Goal: Navigation & Orientation: Find specific page/section

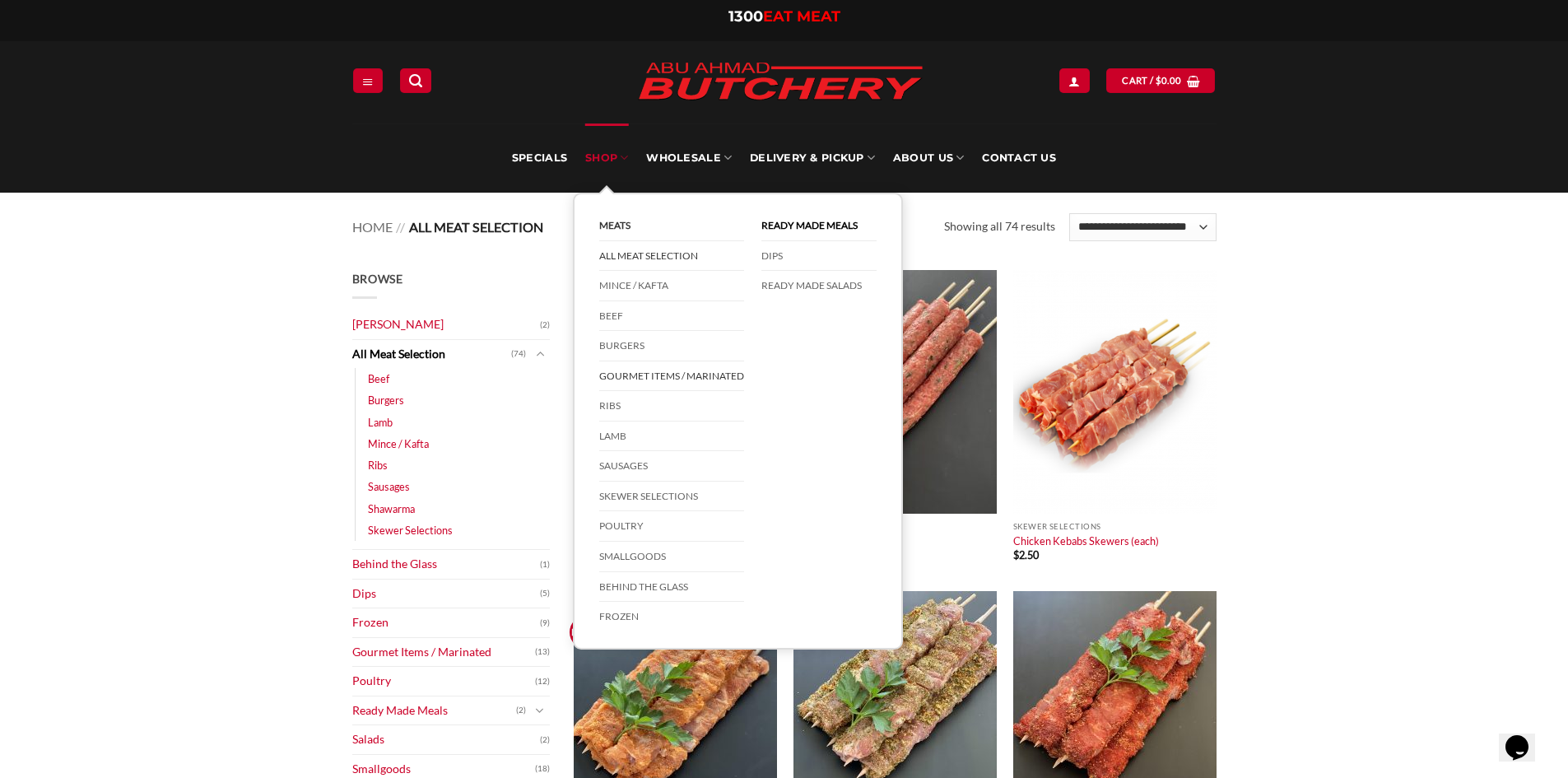
click at [676, 371] on link "Gourmet Items / Marinated" at bounding box center [671, 376] width 144 height 30
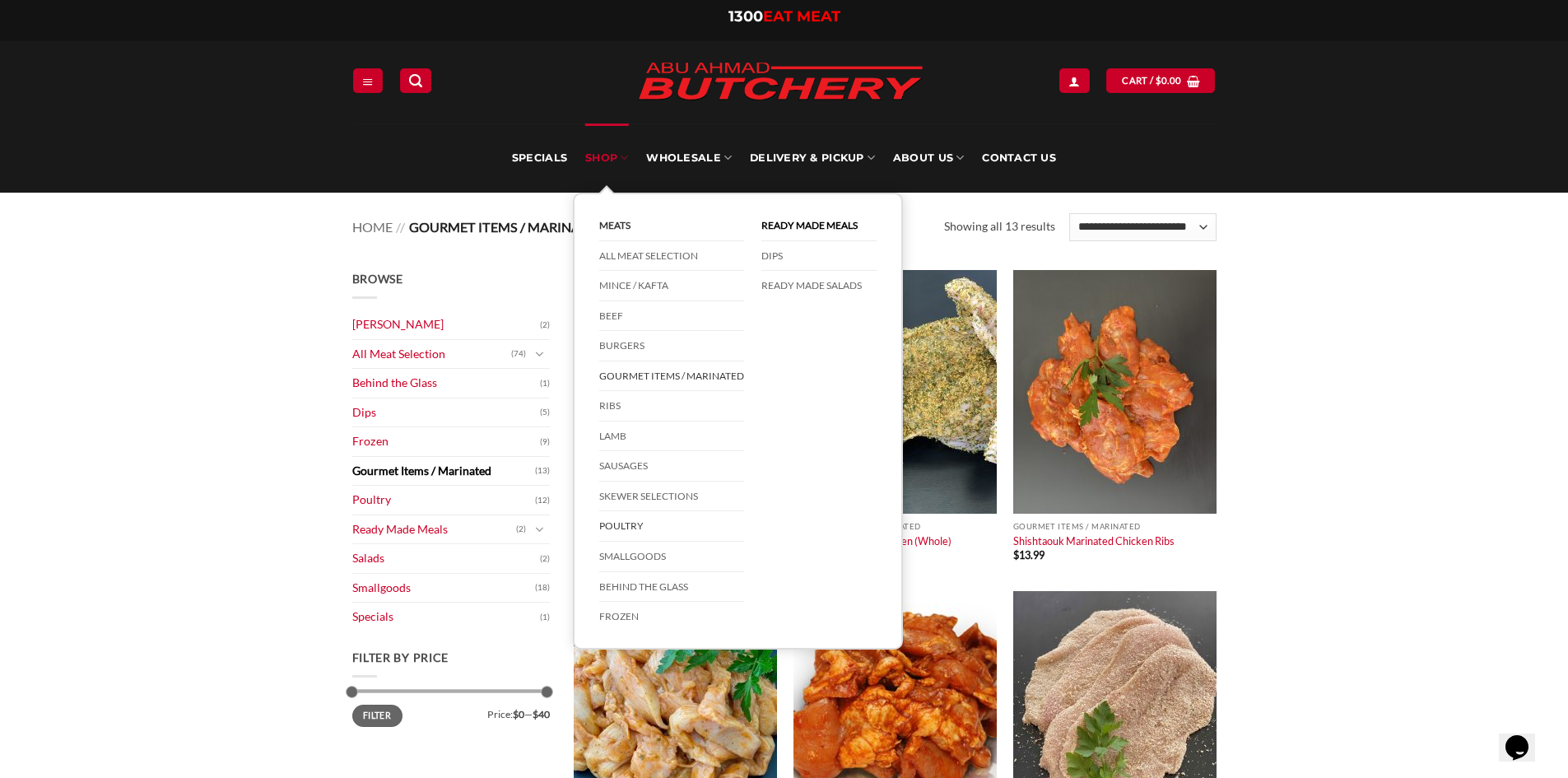
click at [633, 527] on link "Poultry" at bounding box center [671, 526] width 144 height 30
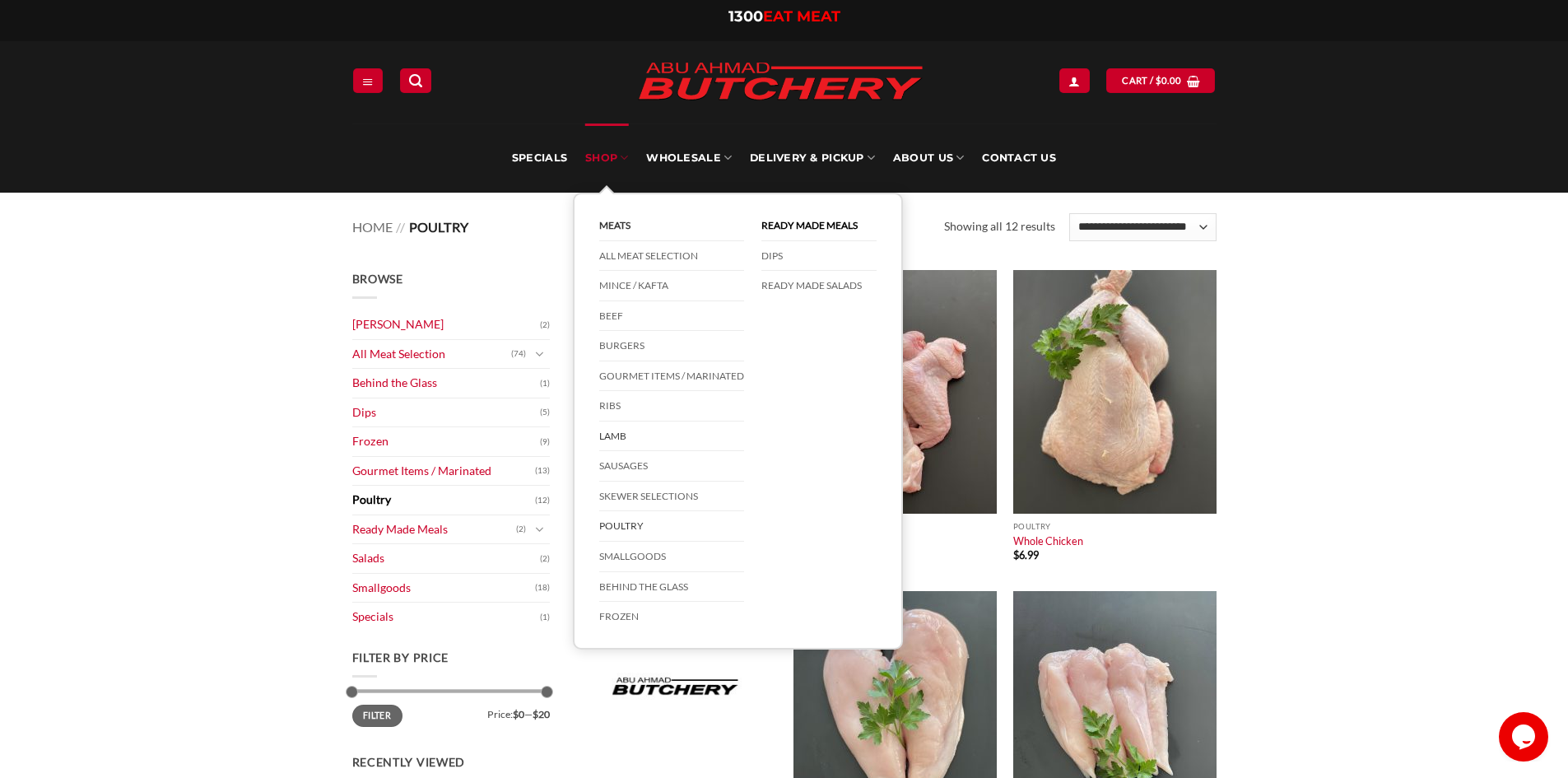
click at [609, 434] on link "Lamb" at bounding box center [671, 437] width 144 height 30
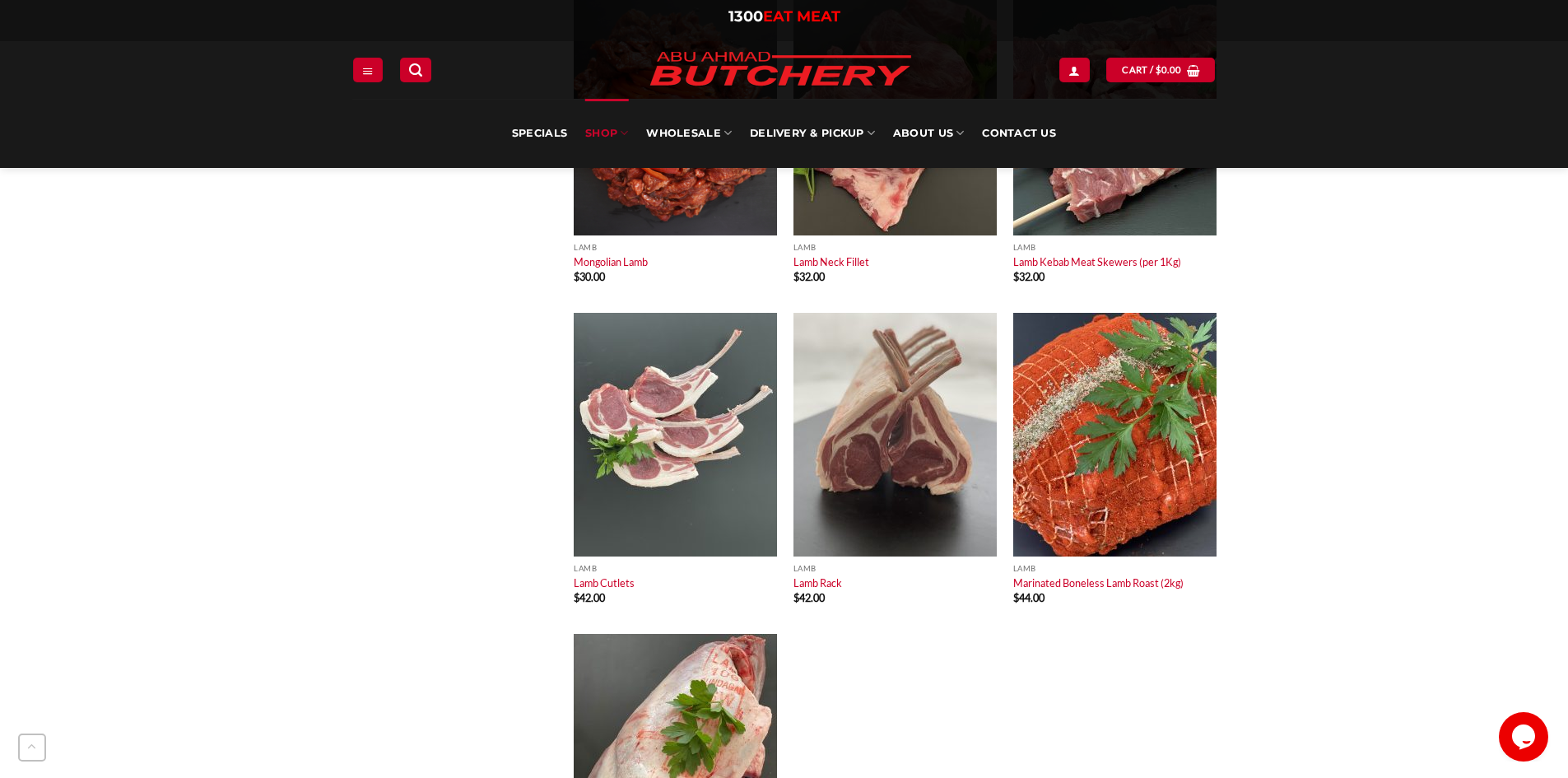
scroll to position [2717, 0]
